Goal: Task Accomplishment & Management: Manage account settings

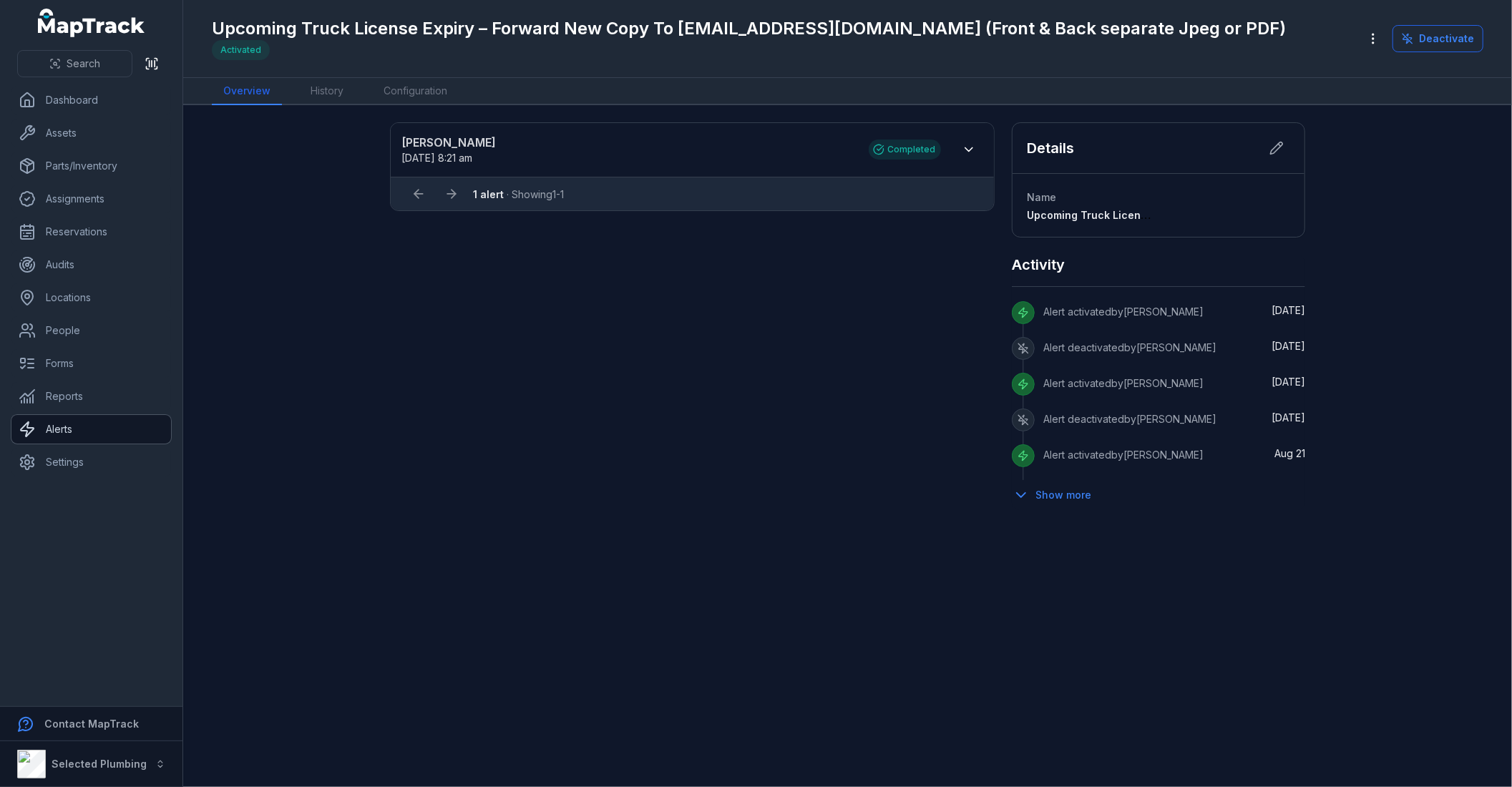
click at [74, 434] on link "Alerts" at bounding box center [91, 429] width 159 height 29
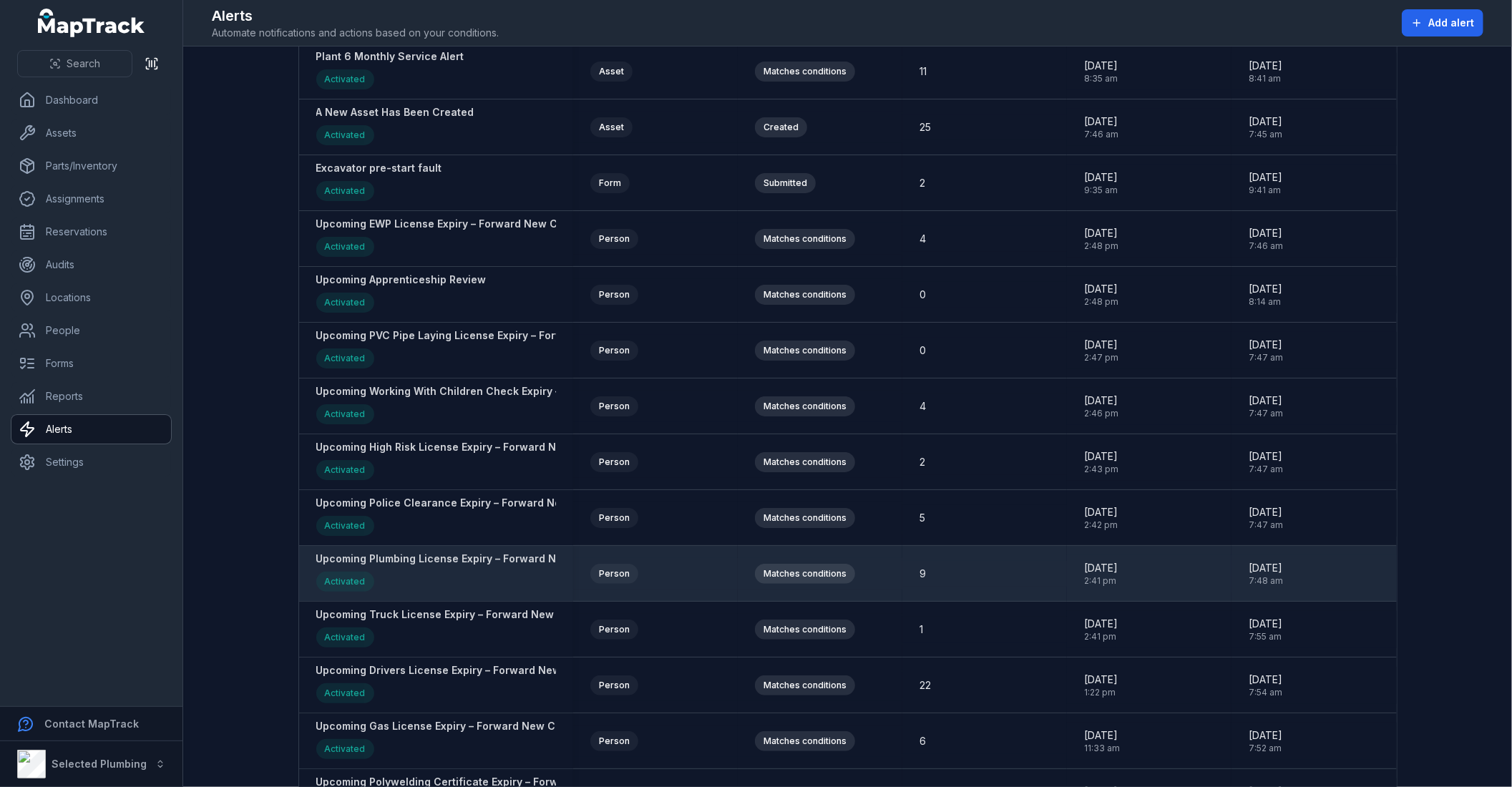
scroll to position [240, 0]
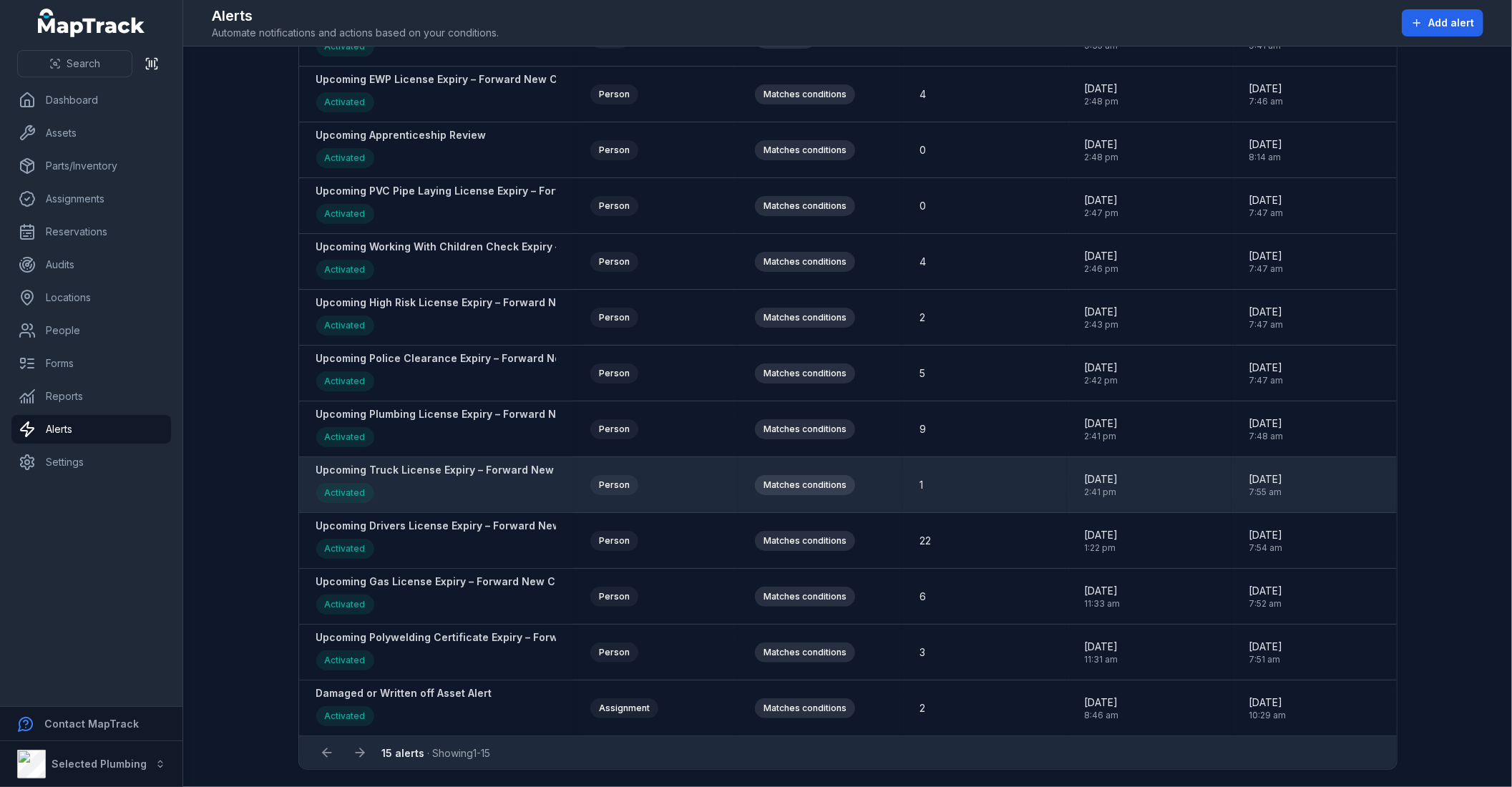
click at [460, 475] on div "Upcoming Truck License Expiry – Forward New Copy To [EMAIL_ADDRESS][DOMAIN_NAME…" at bounding box center [639, 485] width 646 height 44
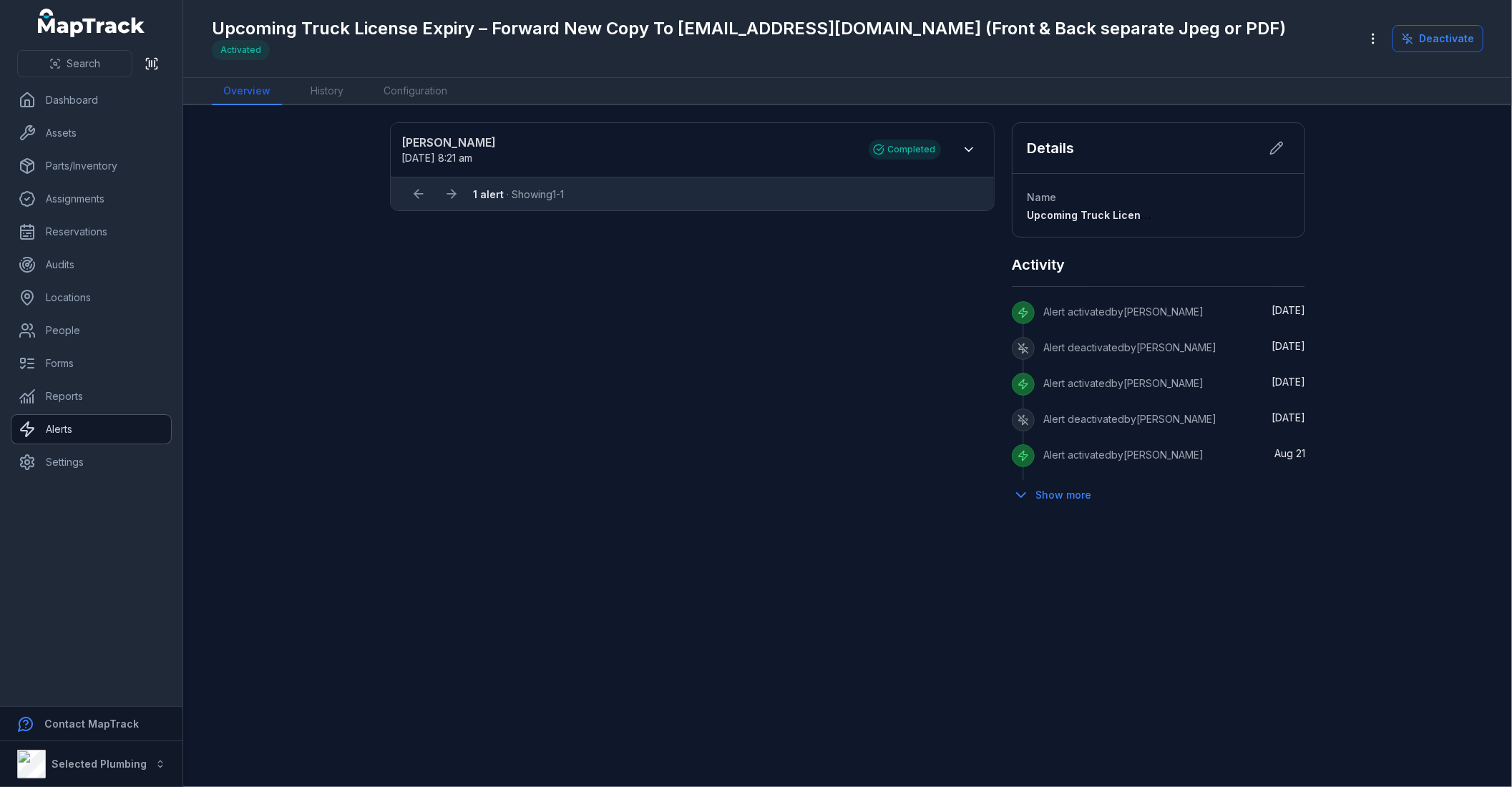
click at [133, 431] on link "Alerts" at bounding box center [91, 429] width 159 height 29
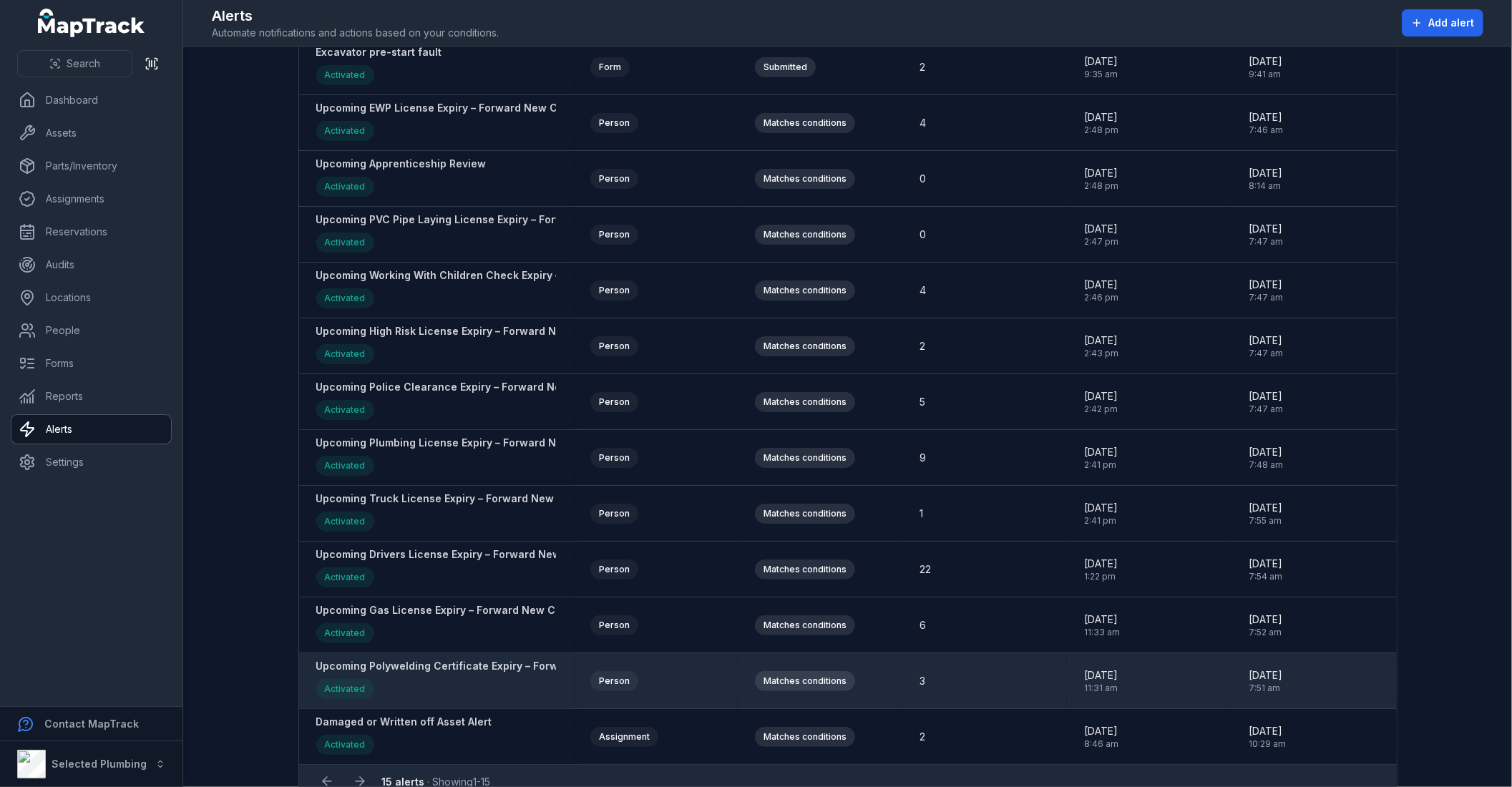
scroll to position [240, 0]
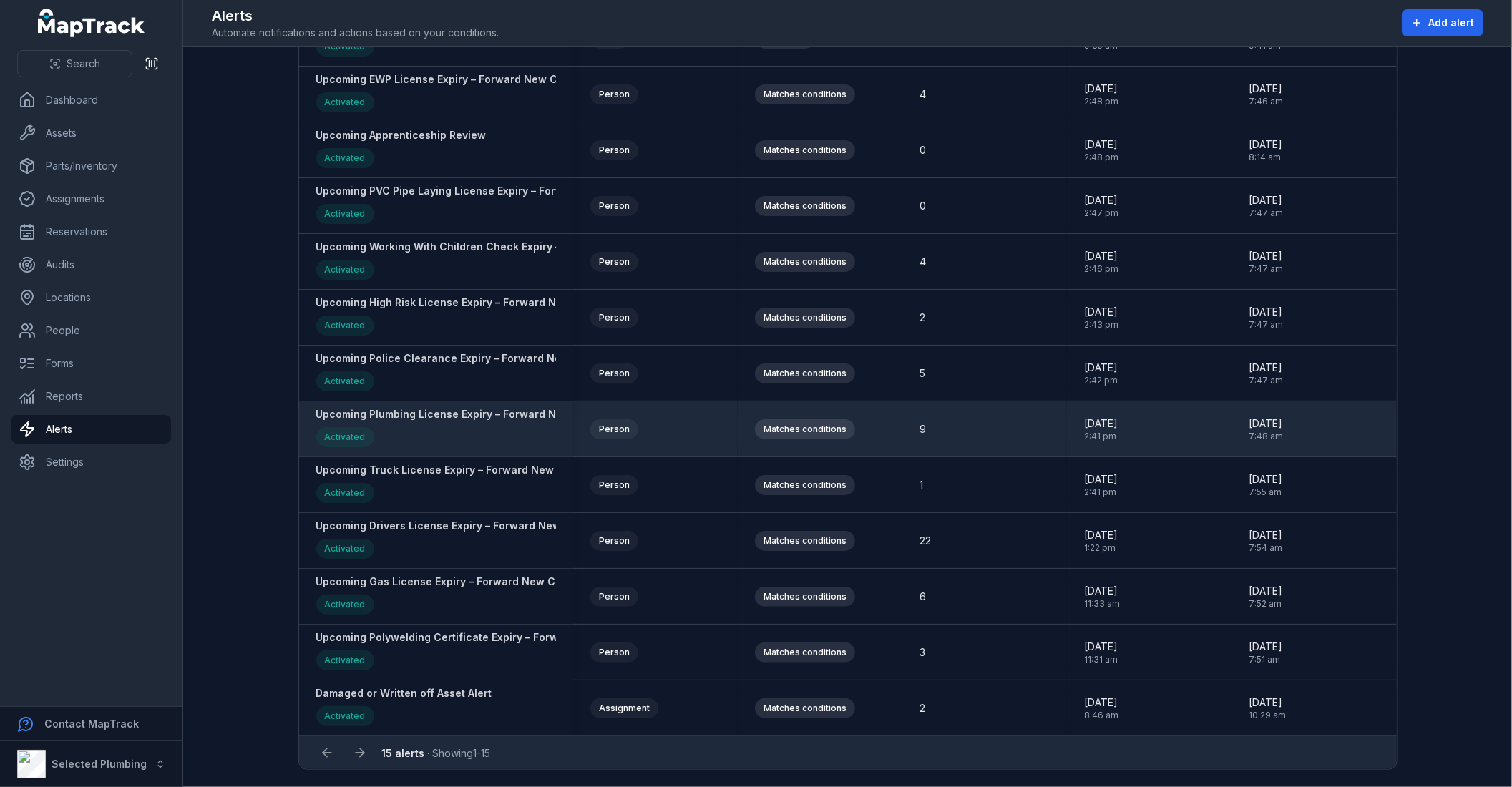
click at [467, 410] on strong "Upcoming Plumbing License Expiry – Forward New Copy To [EMAIL_ADDRESS][DOMAIN_N…" at bounding box center [648, 414] width 664 height 14
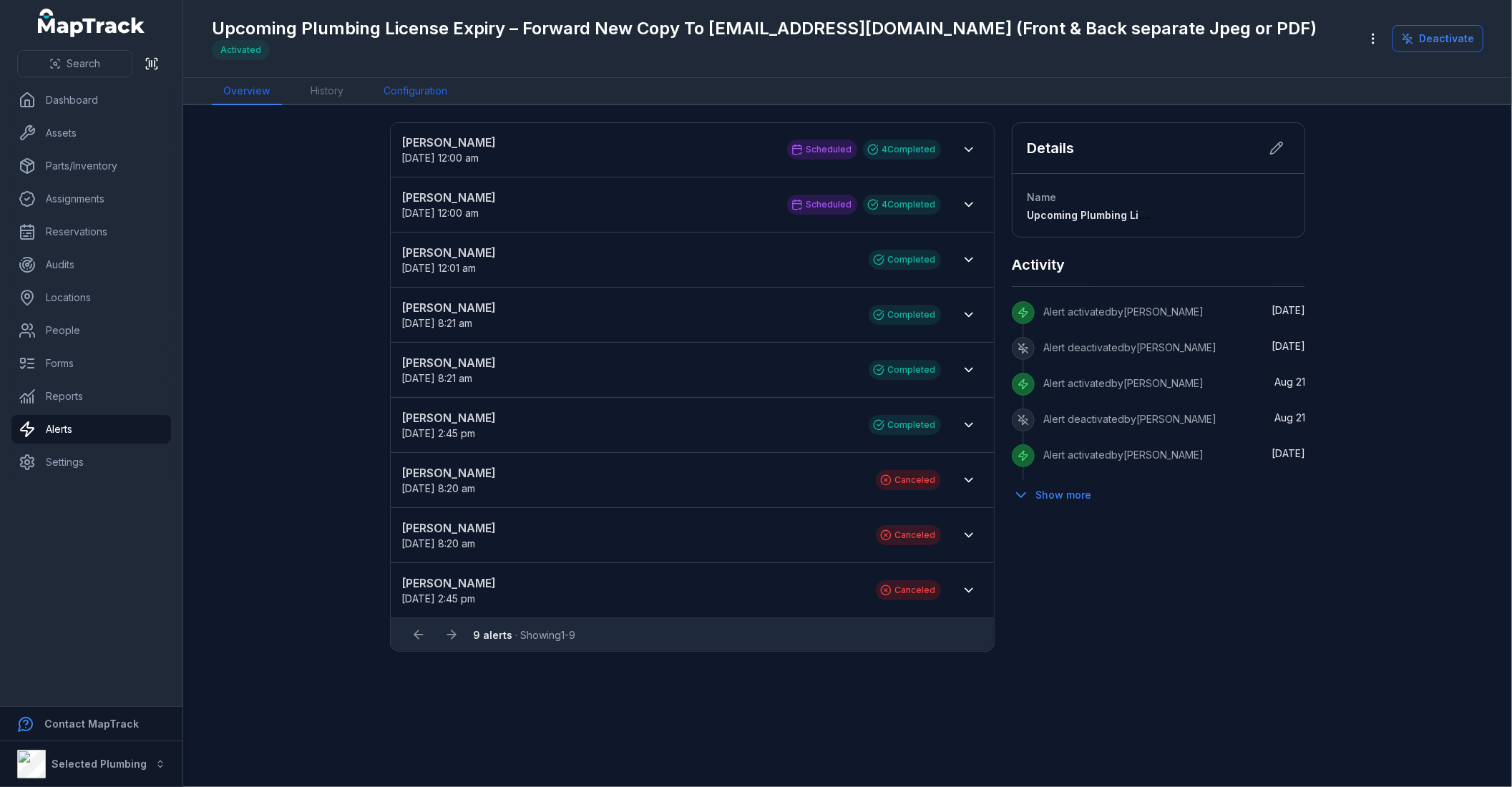
click at [415, 88] on link "Configuration" at bounding box center [415, 91] width 87 height 27
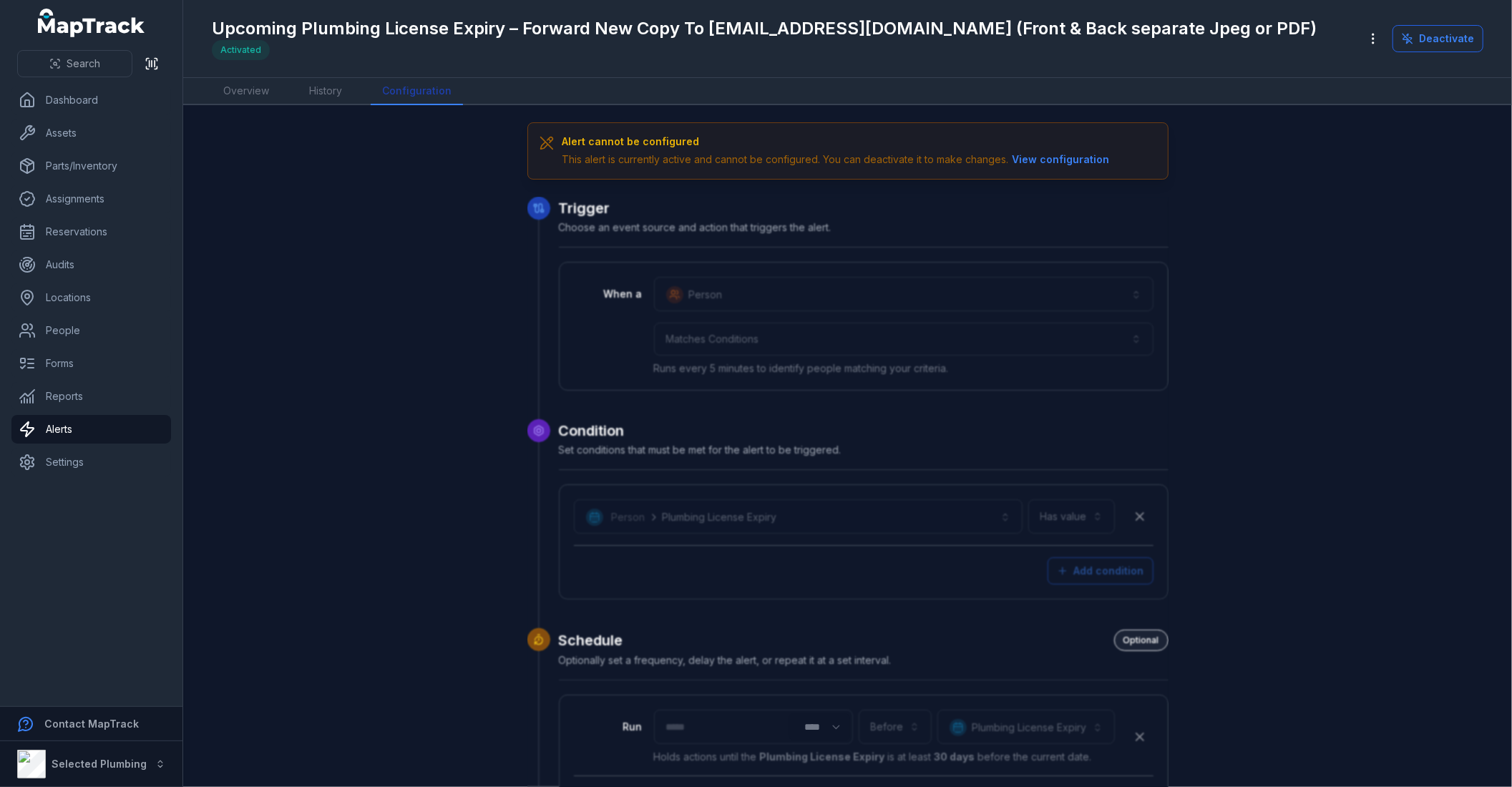
scroll to position [442, 0]
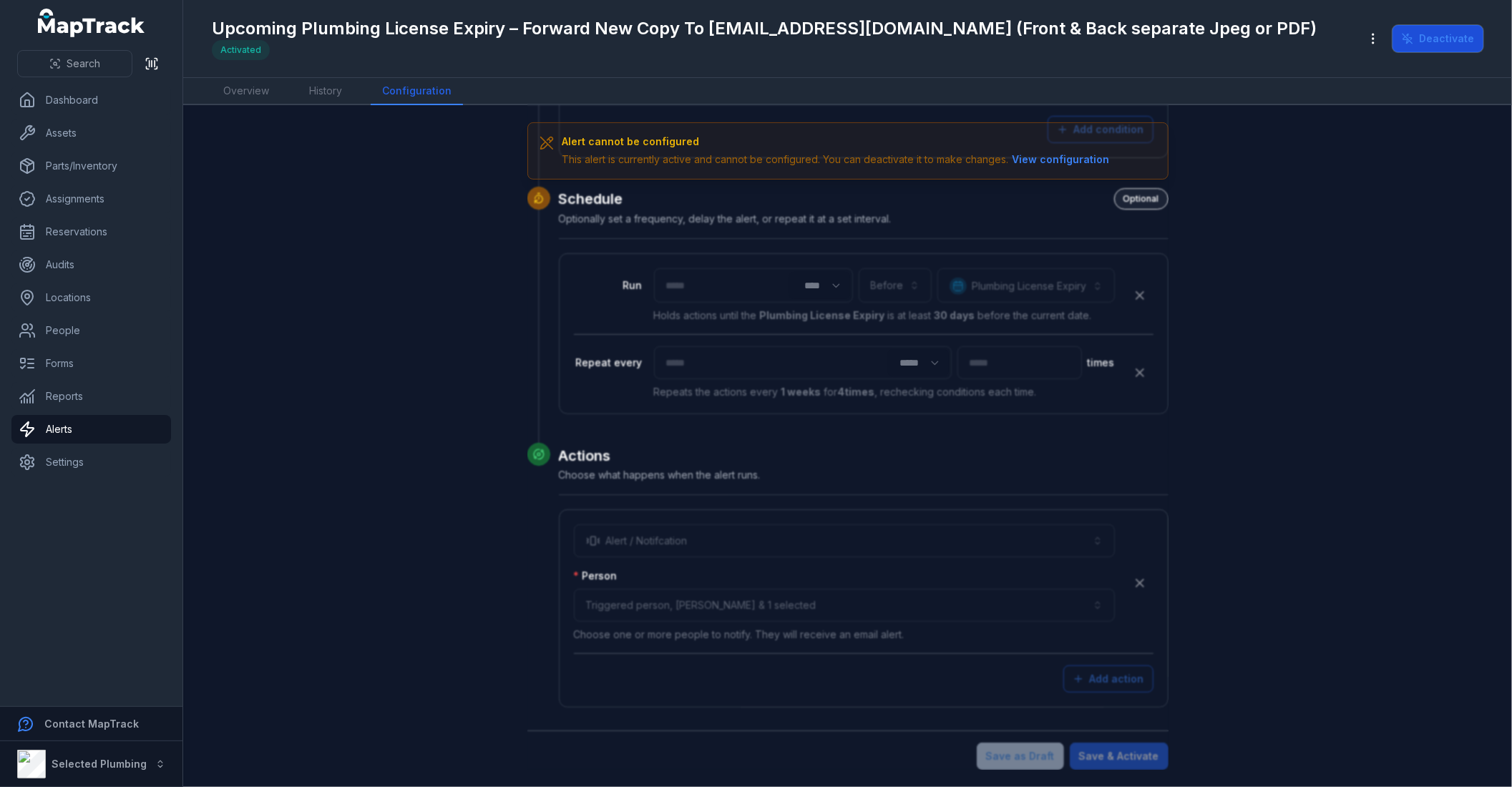
click at [1447, 25] on button "Deactivate" at bounding box center [1438, 39] width 91 height 27
